Goal: Information Seeking & Learning: Learn about a topic

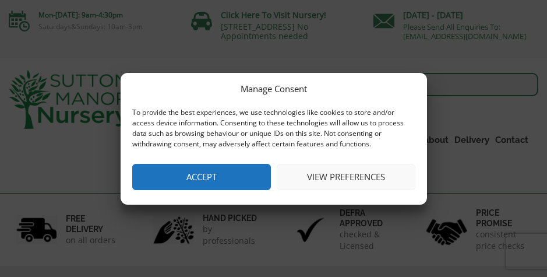
click at [255, 178] on button "Accept" at bounding box center [201, 177] width 139 height 26
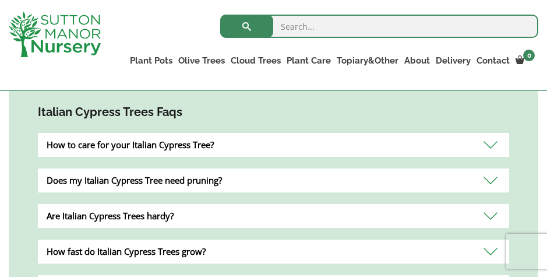
scroll to position [409, 0]
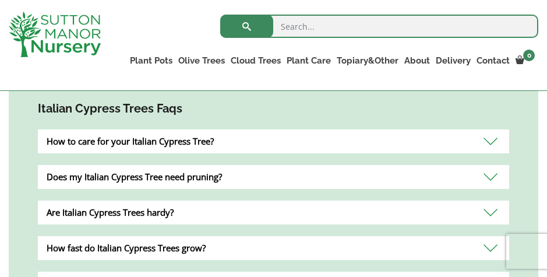
click at [493, 139] on div "How to care for your Italian Cypress Tree?" at bounding box center [273, 141] width 471 height 24
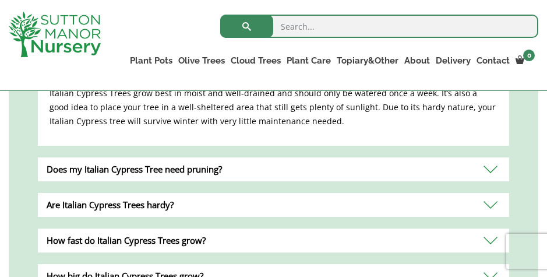
scroll to position [506, 0]
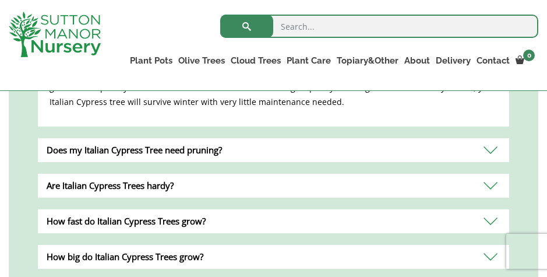
click at [488, 148] on div "Does my Italian Cypress Tree need pruning?" at bounding box center [273, 150] width 471 height 24
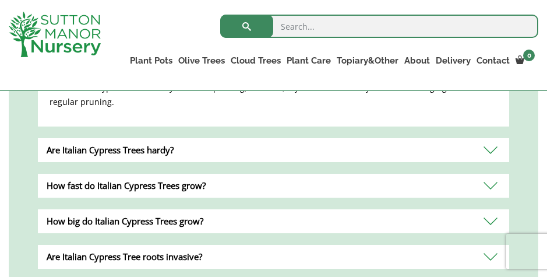
scroll to position [531, 0]
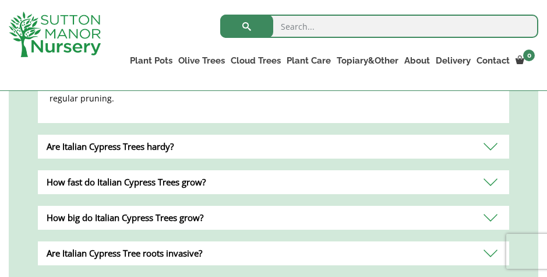
click at [498, 144] on div "Are Italian Cypress Trees hardy?" at bounding box center [273, 147] width 471 height 24
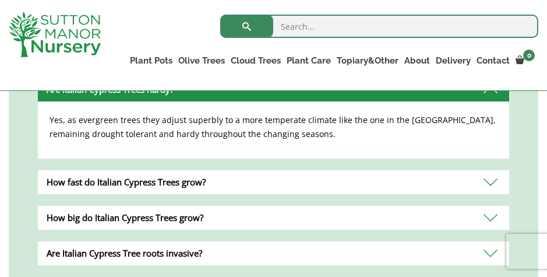
scroll to position [531, 0]
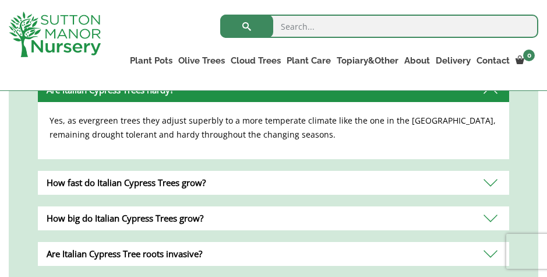
click at [494, 178] on div "How fast do Italian Cypress Trees grow?" at bounding box center [273, 183] width 471 height 24
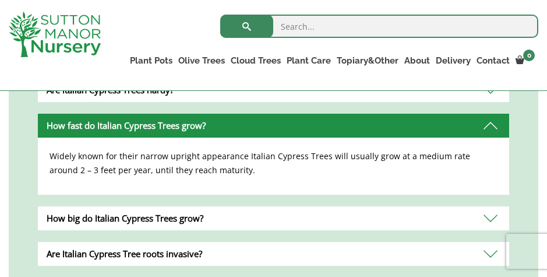
click at [490, 223] on div "How big do Italian Cypress Trees grow?" at bounding box center [273, 218] width 471 height 24
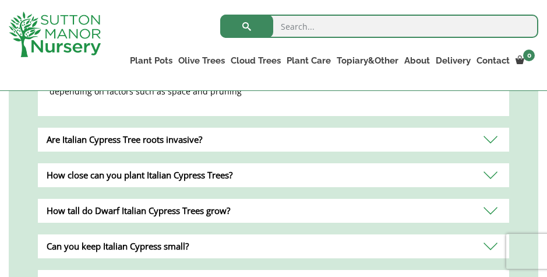
scroll to position [652, 0]
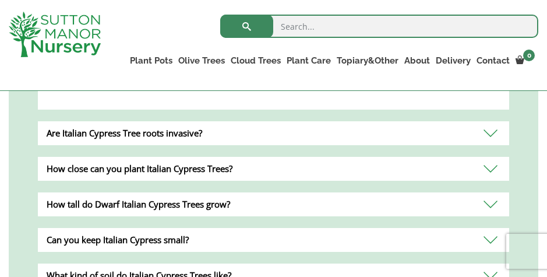
click at [498, 137] on div "Are Italian Cypress Tree roots invasive?" at bounding box center [273, 133] width 471 height 24
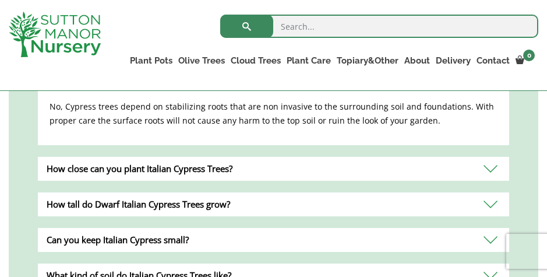
click at [488, 164] on div "How close can you plant Italian Cypress Trees?" at bounding box center [273, 169] width 471 height 24
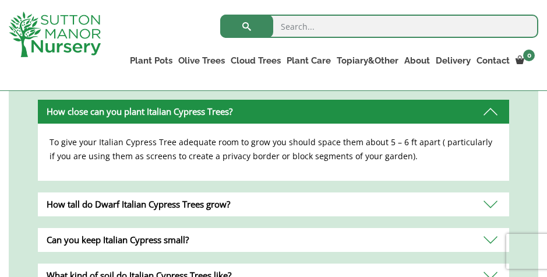
click at [491, 203] on div "How tall do Dwarf Italian Cypress Trees grow?" at bounding box center [273, 204] width 471 height 24
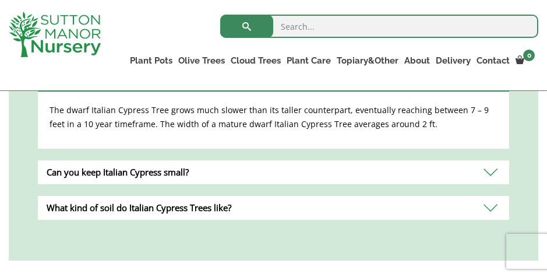
scroll to position [726, 0]
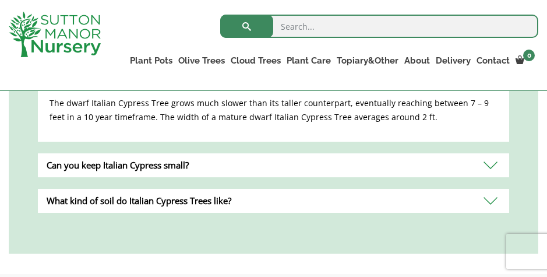
click at [489, 167] on div "Can you keep Italian Cypress small?" at bounding box center [273, 165] width 471 height 24
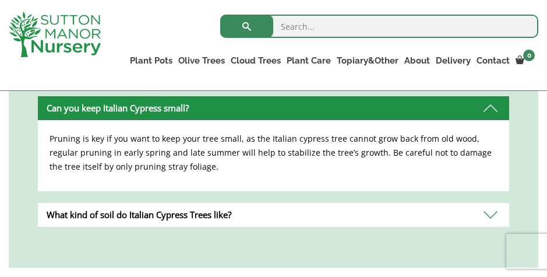
click at [490, 214] on div "What kind of soil do Italian Cypress Trees like?" at bounding box center [273, 215] width 471 height 24
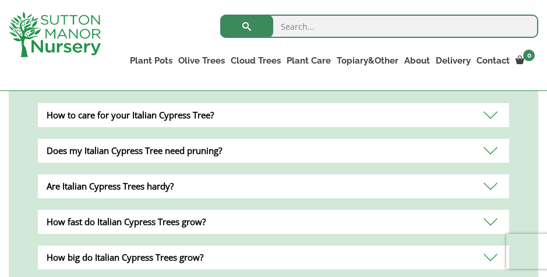
scroll to position [441, 0]
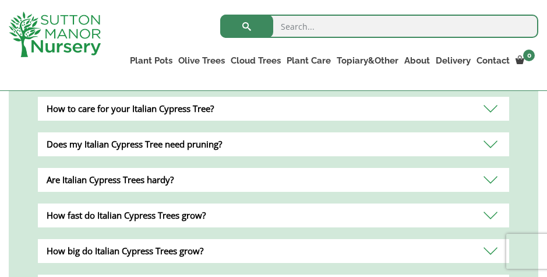
click at [545, 108] on div "The Italian Cypress Tree also referred to as the ‘Green Pencil,’ is an evergree…" at bounding box center [273, 232] width 547 height 657
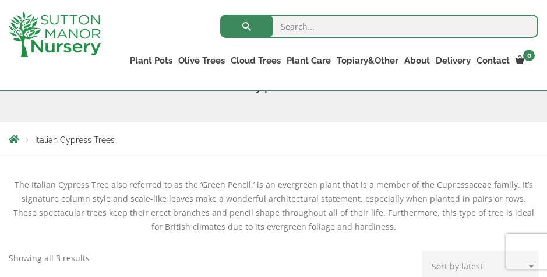
scroll to position [163, 0]
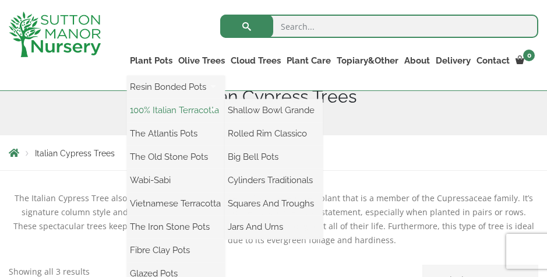
click at [157, 113] on link "100% Italian Terracotta" at bounding box center [176, 109] width 98 height 17
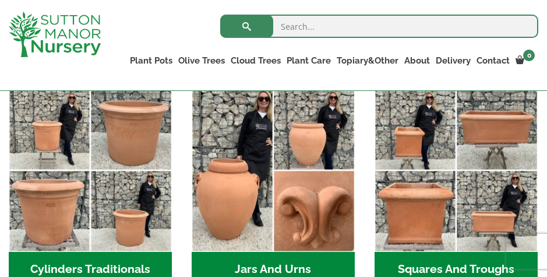
scroll to position [604, 0]
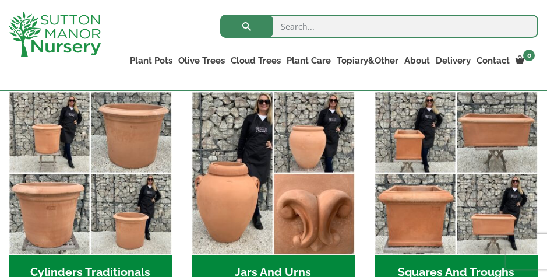
click at [114, 261] on h2 "Cylinders Traditionals (2)" at bounding box center [90, 273] width 163 height 36
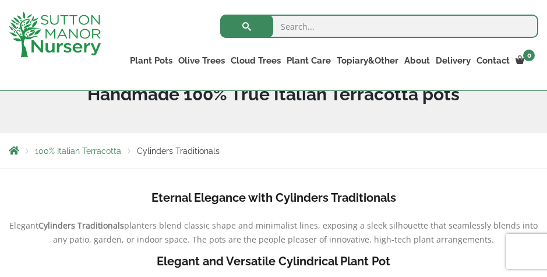
scroll to position [174, 0]
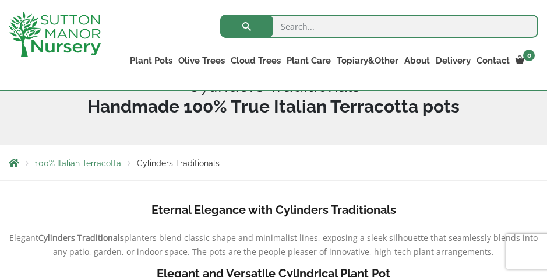
click at [172, 1] on div "Search for: Plant Pots Resin Bonded Pots The Amalfi Pots The Milan Pots The Cap…" at bounding box center [329, 45] width 438 height 90
click at [281, 25] on input "search" at bounding box center [379, 26] width 318 height 23
paste input "CUPRESSUS SEMPERVIRENS Italian cypress"
type input "CUPRESSUS SEMPERVIRENS Italian cypress"
click at [247, 26] on button "submit" at bounding box center [246, 26] width 53 height 23
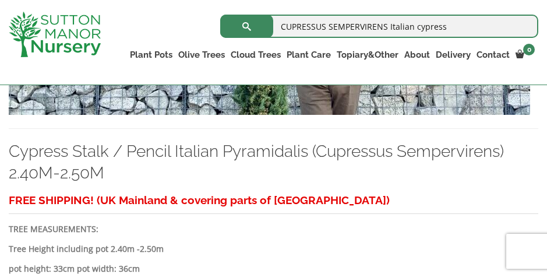
scroll to position [543, 0]
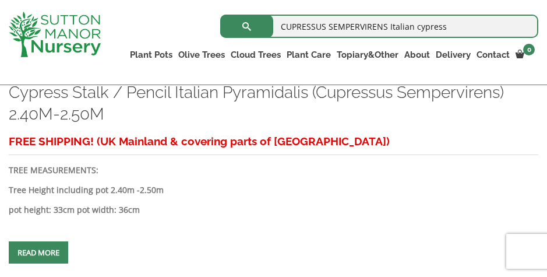
click at [61, 249] on link "Read more" at bounding box center [38, 252] width 59 height 22
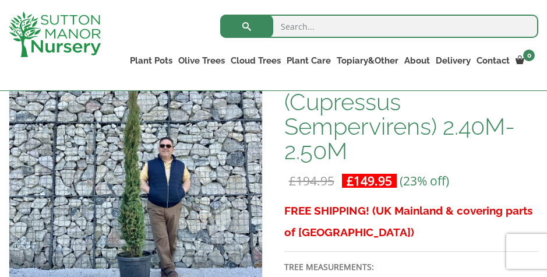
scroll to position [247, 0]
